Goal: Find contact information: Find contact information

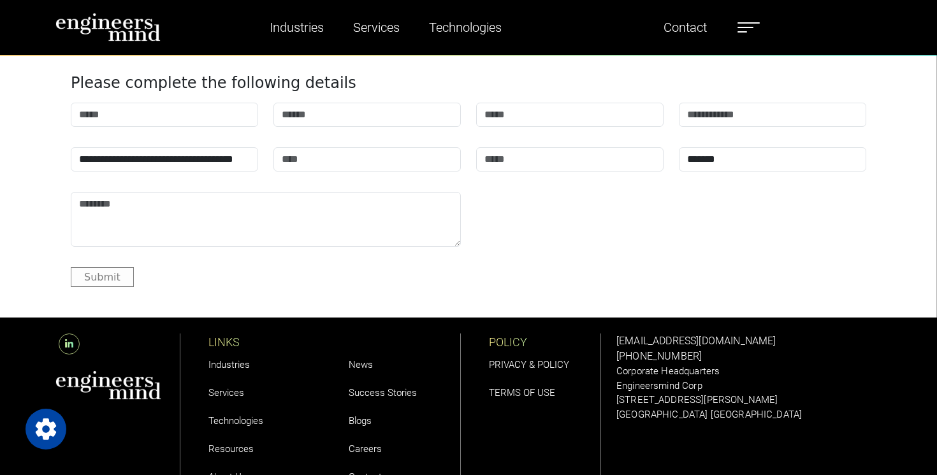
scroll to position [4249, 0]
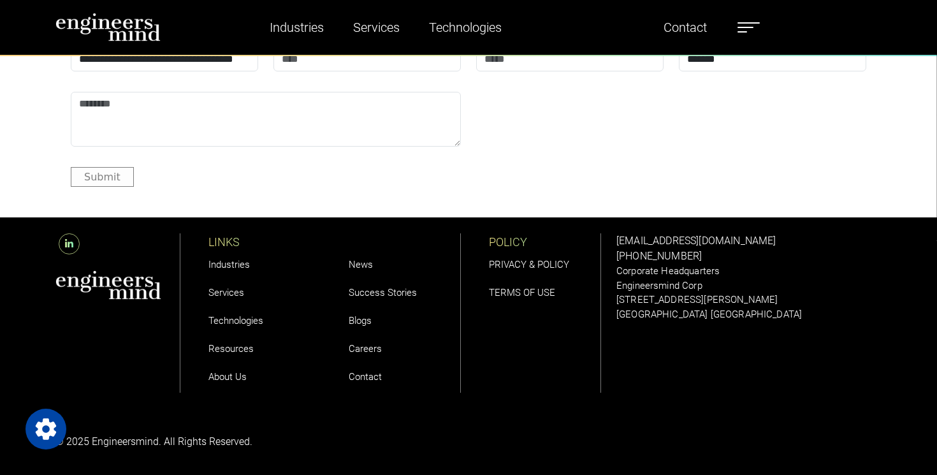
click at [374, 374] on link "Contact" at bounding box center [365, 376] width 33 height 11
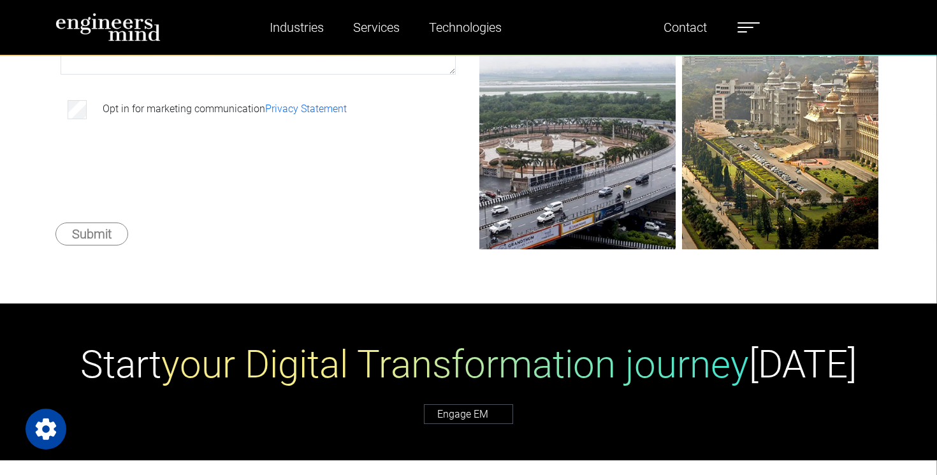
scroll to position [349, 0]
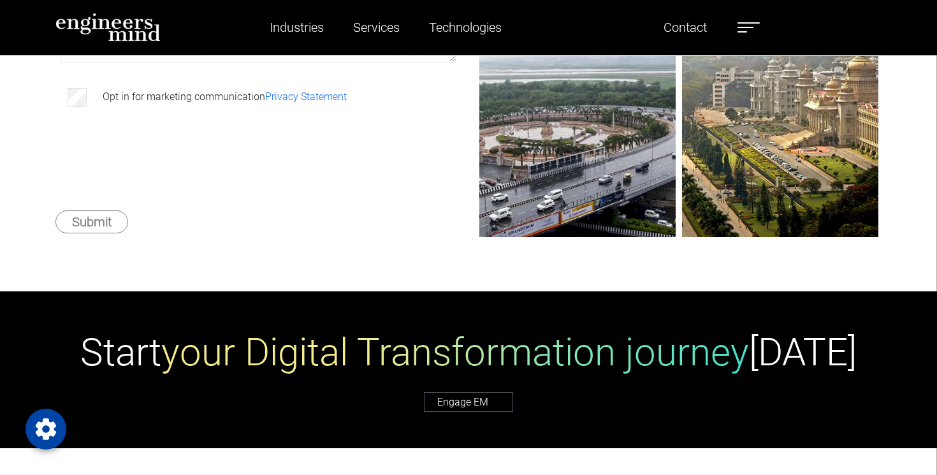
click at [309, 185] on div "**********" at bounding box center [258, 34] width 406 height 399
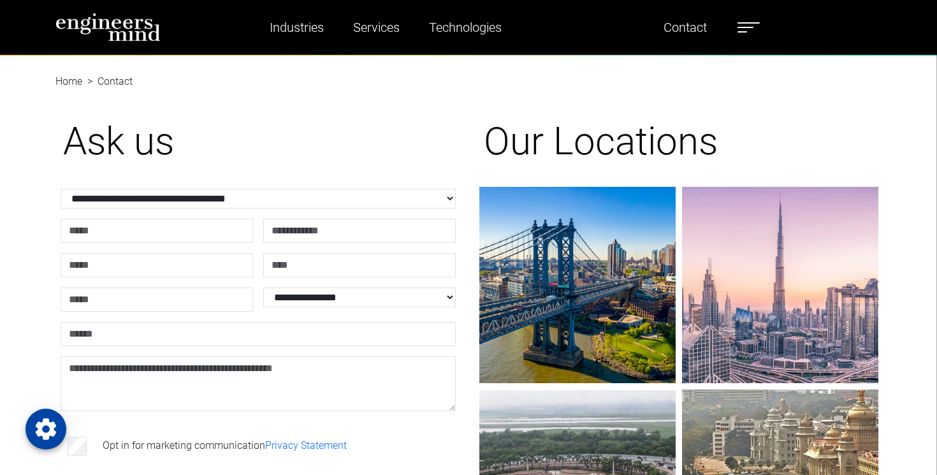
click at [752, 20] on label at bounding box center [749, 27] width 22 height 17
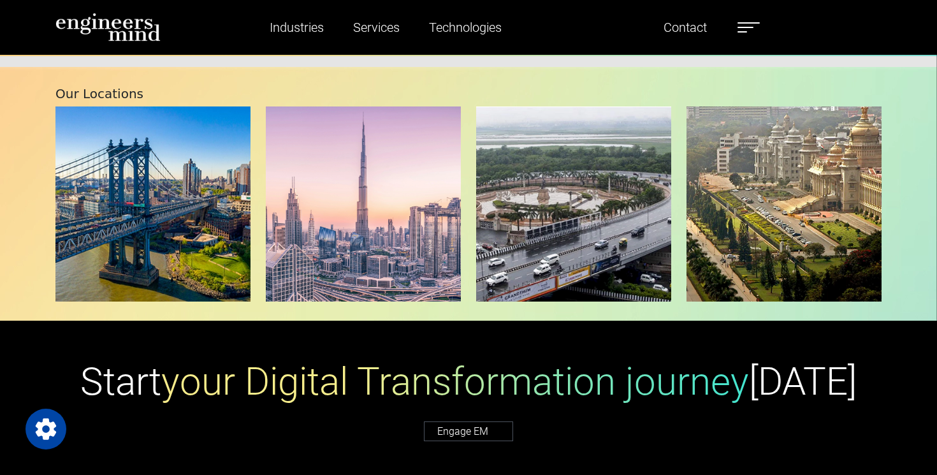
scroll to position [2582, 0]
